Goal: Check status: Check status

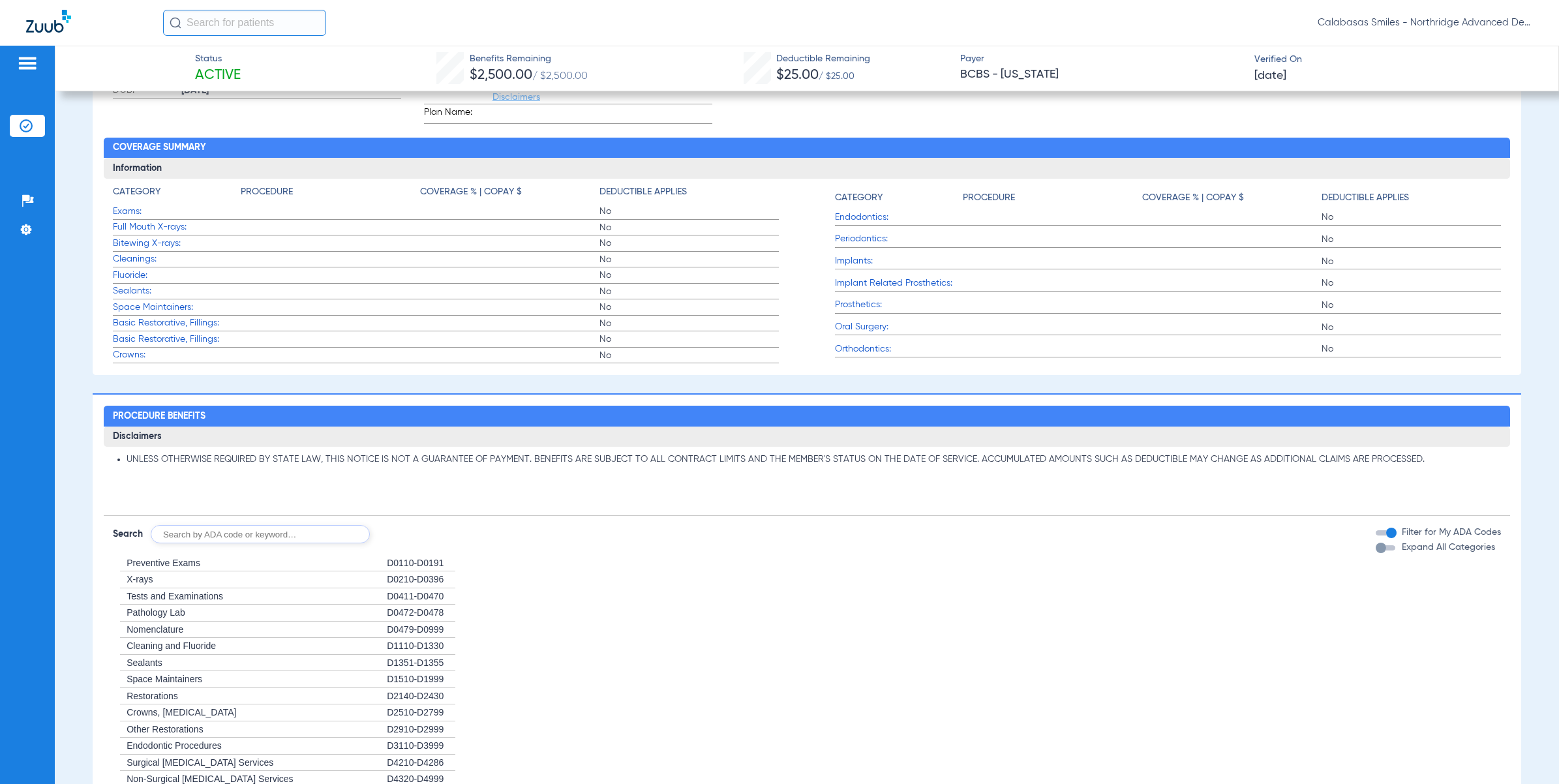
scroll to position [522, 0]
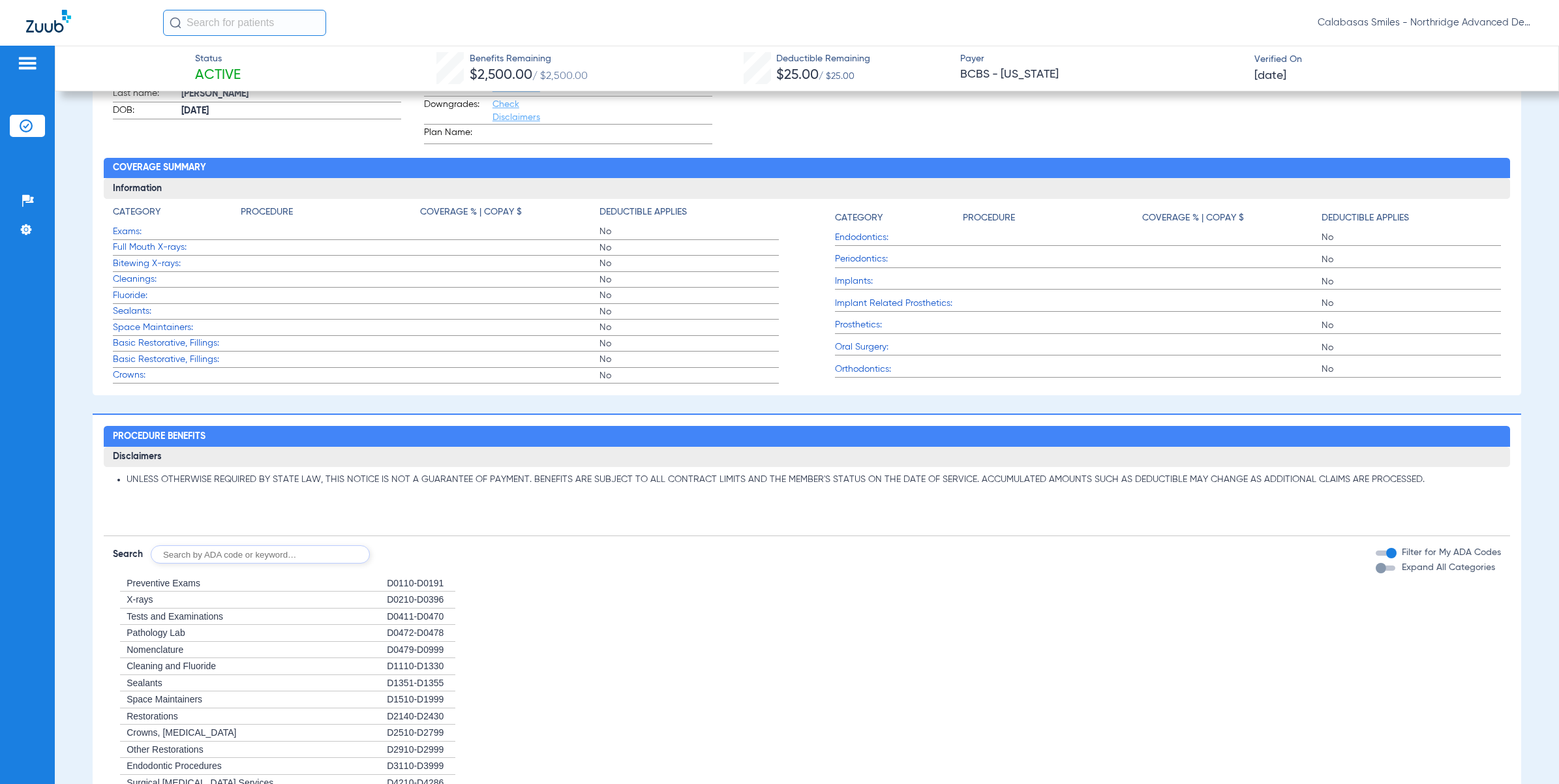
click at [216, 549] on input "text" at bounding box center [261, 553] width 219 height 18
type input "D1206"
click at [430, 556] on button "Search" at bounding box center [418, 553] width 52 height 18
